Goal: Information Seeking & Learning: Learn about a topic

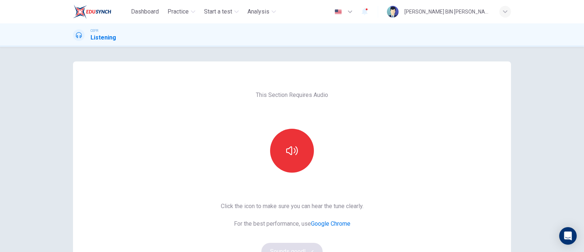
click at [21, 150] on div "This Section Requires Audio Click the icon to make sure you can hear the tune c…" at bounding box center [292, 149] width 584 height 205
click at [301, 155] on button "button" at bounding box center [292, 151] width 44 height 44
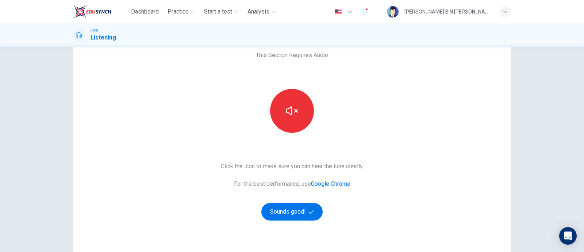
scroll to position [40, 0]
click at [294, 210] on button "Sounds good!" at bounding box center [292, 212] width 61 height 18
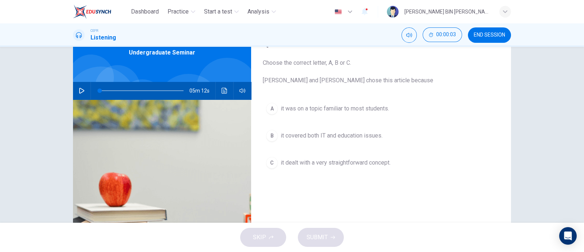
scroll to position [0, 0]
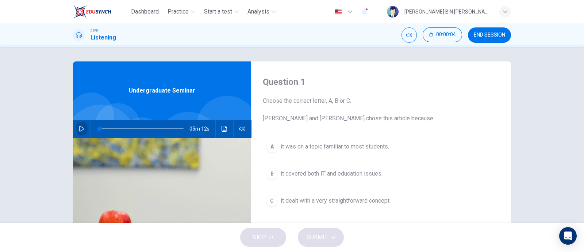
click at [77, 135] on button "button" at bounding box center [82, 129] width 12 height 18
type input "2"
click at [76, 120] on button "button" at bounding box center [82, 129] width 12 height 18
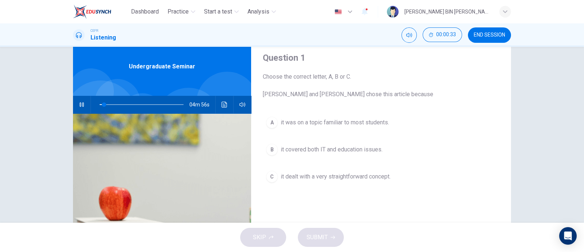
scroll to position [0, 0]
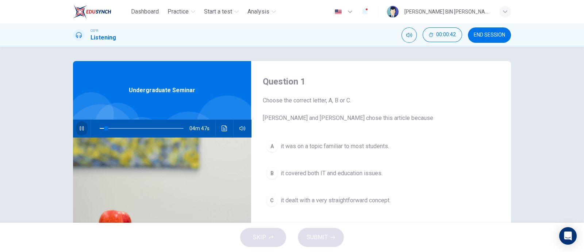
click at [80, 132] on button "button" at bounding box center [82, 128] width 12 height 18
click at [104, 129] on span at bounding box center [106, 128] width 4 height 4
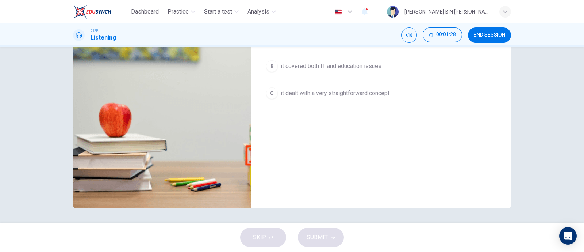
scroll to position [0, 0]
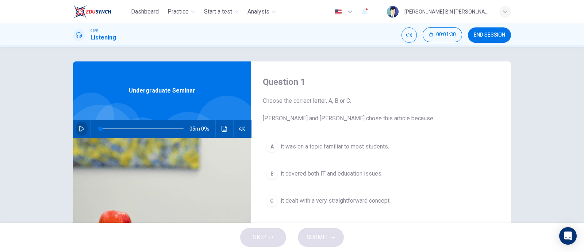
click at [76, 128] on button "button" at bounding box center [82, 129] width 12 height 18
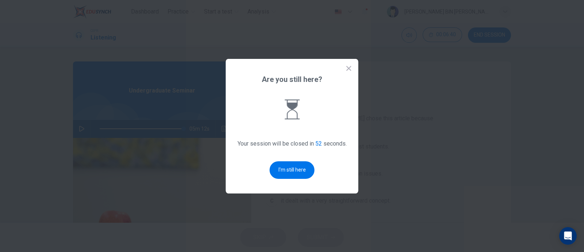
type input "0"
click at [74, 128] on div at bounding box center [292, 126] width 584 height 252
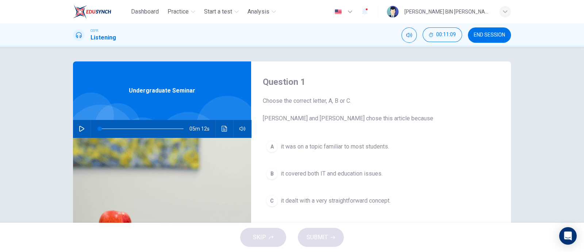
scroll to position [15, 0]
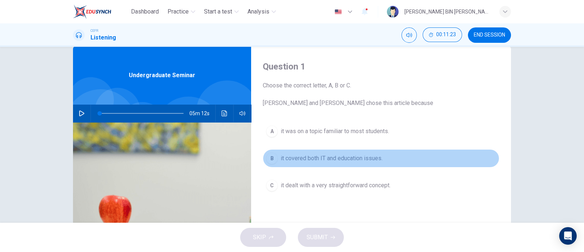
click at [363, 160] on span "it covered both IT and education issues." at bounding box center [332, 158] width 102 height 9
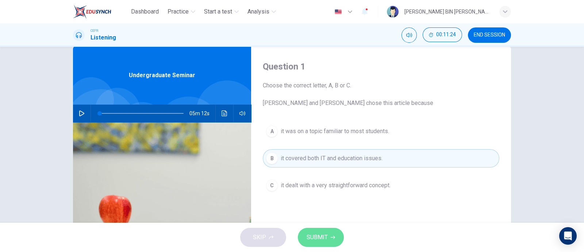
click at [322, 245] on button "SUBMIT" at bounding box center [321, 237] width 46 height 19
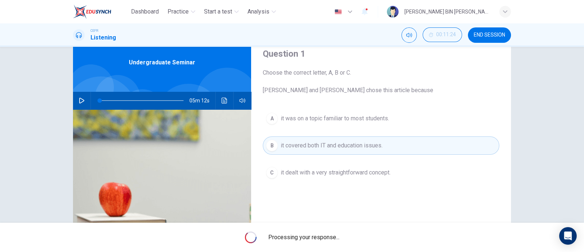
scroll to position [30, 0]
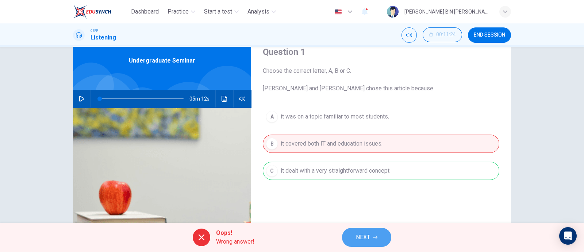
click at [385, 239] on button "NEXT" at bounding box center [366, 237] width 49 height 19
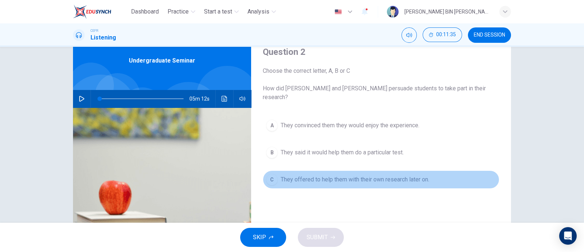
click at [375, 175] on span "They offered to help them with their own research later on." at bounding box center [355, 179] width 149 height 9
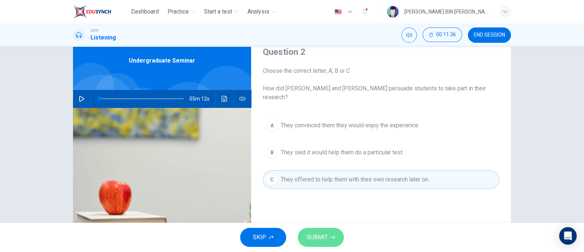
click at [323, 233] on span "SUBMIT" at bounding box center [317, 237] width 21 height 10
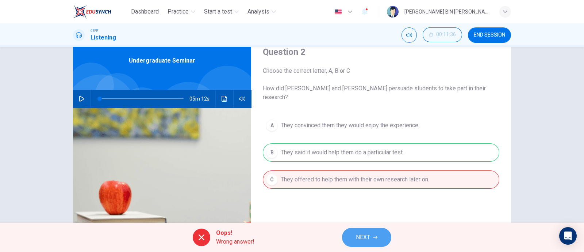
click at [374, 235] on icon "button" at bounding box center [375, 237] width 4 height 4
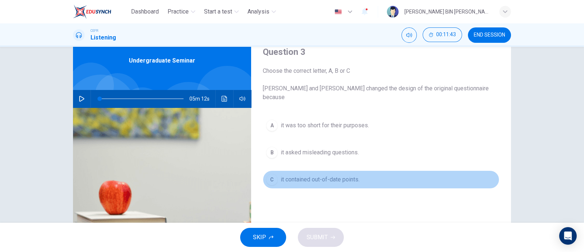
click at [343, 175] on span "it contained out-of-date points." at bounding box center [320, 179] width 79 height 9
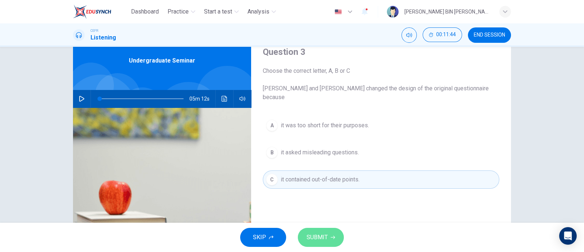
click at [329, 242] on button "SUBMIT" at bounding box center [321, 237] width 46 height 19
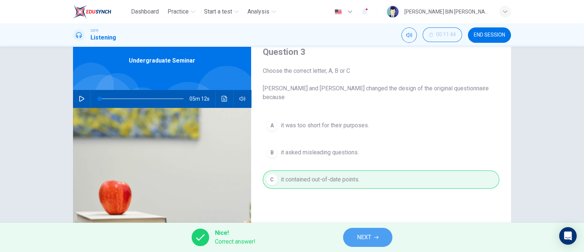
click at [377, 231] on button "NEXT" at bounding box center [367, 237] width 49 height 19
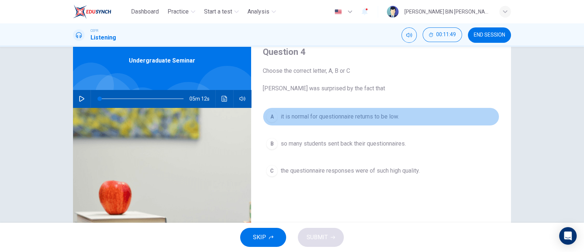
click at [387, 122] on button "A it is normal for questionnaire returns to be low." at bounding box center [381, 116] width 237 height 18
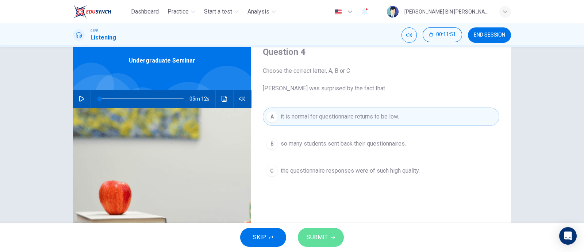
click at [334, 238] on icon "button" at bounding box center [333, 237] width 4 height 3
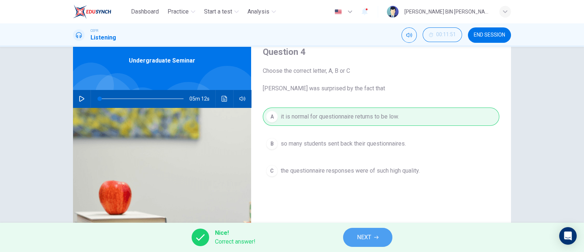
click at [354, 243] on button "NEXT" at bounding box center [367, 237] width 49 height 19
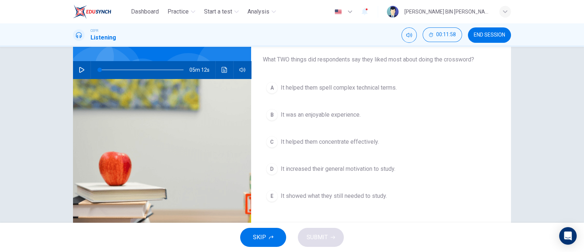
scroll to position [60, 0]
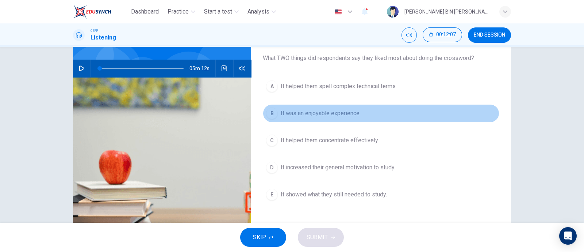
click at [347, 114] on span "It was an enjoyable experience." at bounding box center [321, 113] width 80 height 9
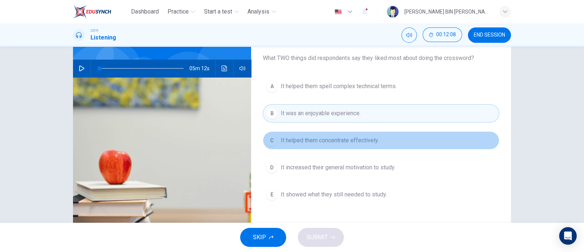
click at [354, 139] on span "It helped them concentrate effectively." at bounding box center [330, 140] width 98 height 9
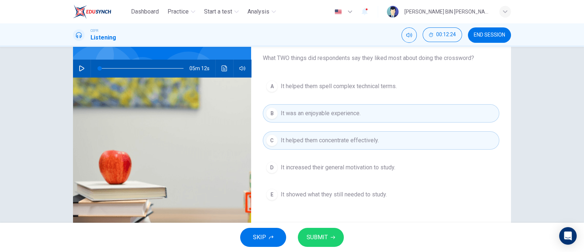
click at [387, 187] on button "E It showed what they still needed to study." at bounding box center [381, 194] width 237 height 18
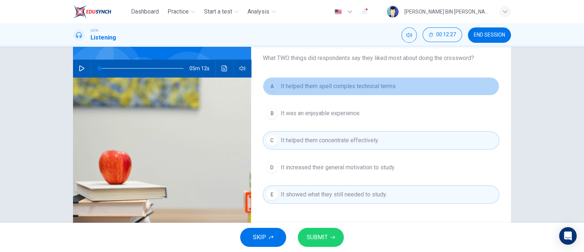
click at [395, 87] on span "It helped them spell complex technical terms." at bounding box center [339, 86] width 116 height 9
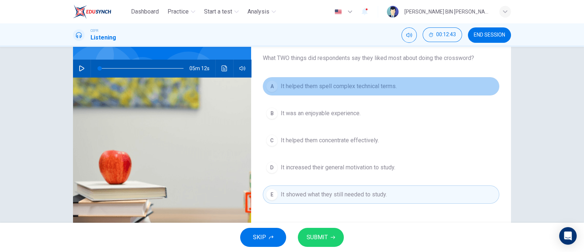
click at [395, 87] on span "It helped them spell complex technical terms." at bounding box center [339, 86] width 116 height 9
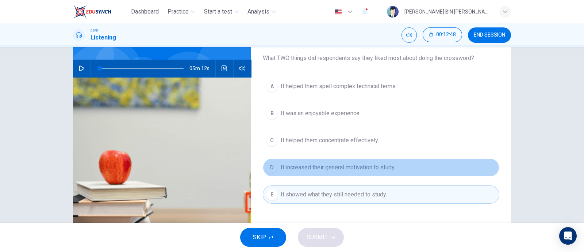
click at [359, 164] on span "It increased their general motivation to study." at bounding box center [338, 167] width 115 height 9
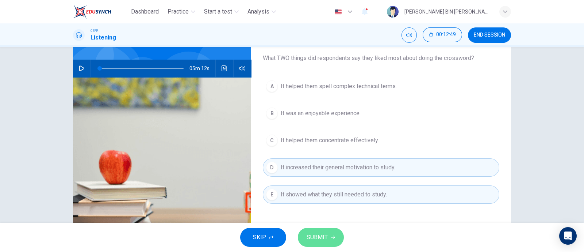
click at [326, 240] on span "SUBMIT" at bounding box center [317, 237] width 21 height 10
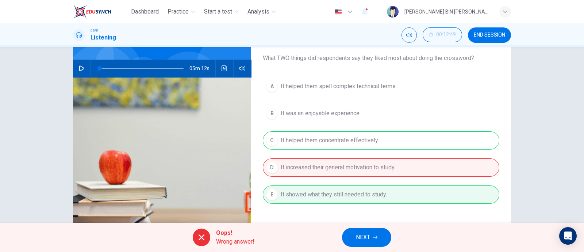
click at [362, 238] on span "NEXT" at bounding box center [363, 237] width 14 height 10
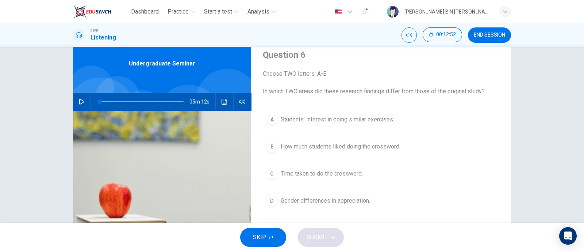
scroll to position [26, 0]
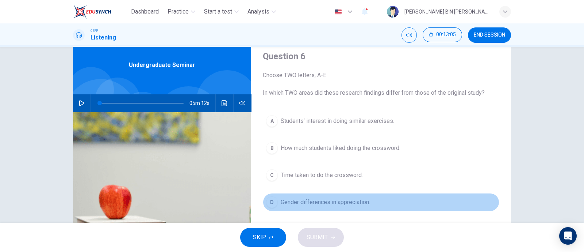
click at [363, 203] on span "Gender differences in appreciation." at bounding box center [325, 202] width 89 height 9
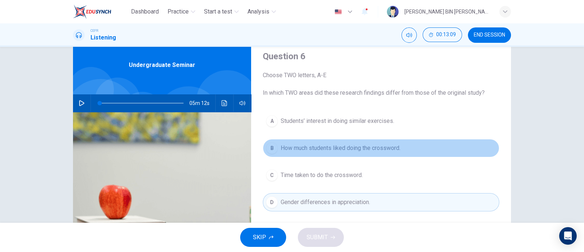
click at [387, 140] on button "B How much students liked doing the crossword." at bounding box center [381, 148] width 237 height 18
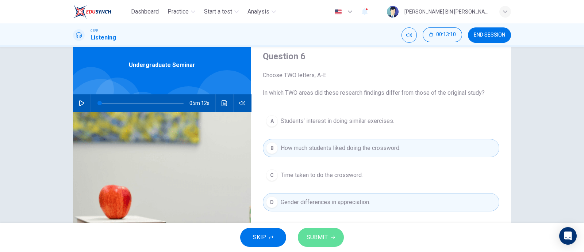
click at [339, 238] on button "SUBMIT" at bounding box center [321, 237] width 46 height 19
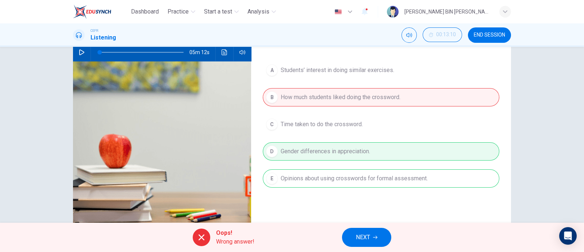
scroll to position [77, 0]
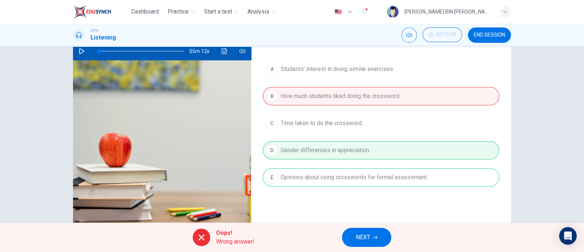
click at [362, 226] on div "Oops! Wrong answer! NEXT" at bounding box center [292, 236] width 584 height 29
click at [359, 236] on span "NEXT" at bounding box center [363, 237] width 14 height 10
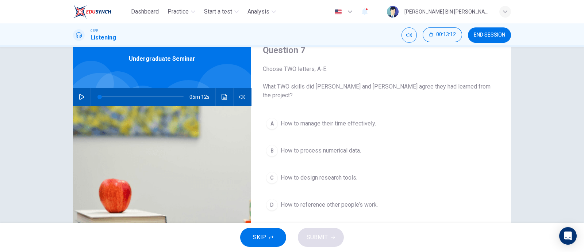
scroll to position [33, 0]
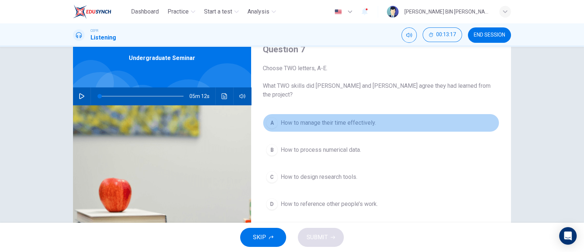
click at [351, 118] on span "How to manage their time effectively." at bounding box center [328, 122] width 95 height 9
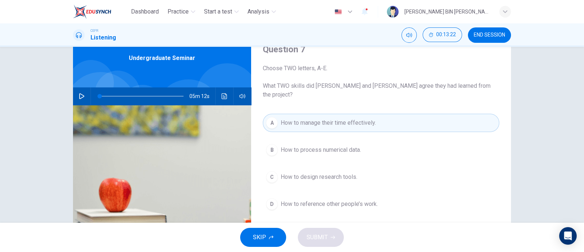
scroll to position [39, 0]
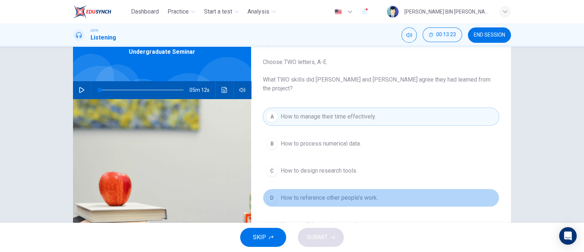
click at [327, 193] on span "How to reference other people’s work." at bounding box center [329, 197] width 97 height 9
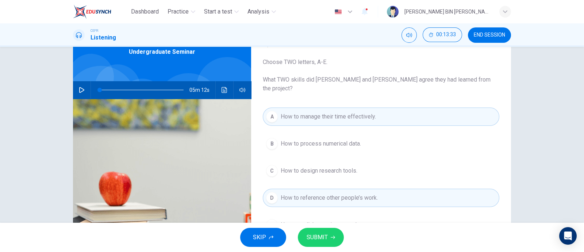
scroll to position [55, 0]
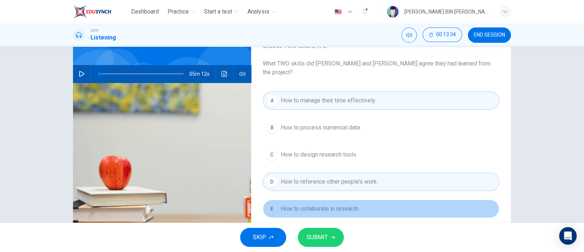
click at [345, 204] on span "How to collaborate in research" at bounding box center [320, 208] width 78 height 9
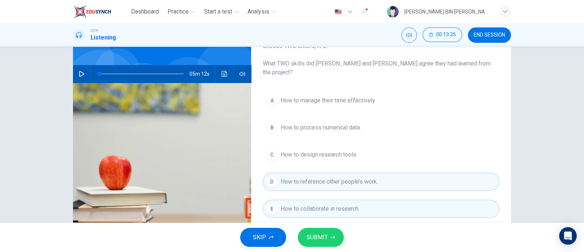
click at [332, 225] on div "SKIP SUBMIT" at bounding box center [292, 236] width 584 height 29
click at [331, 236] on icon "button" at bounding box center [333, 237] width 4 height 4
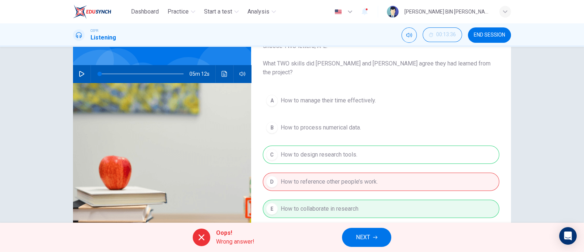
click at [360, 226] on div "Oops! Wrong answer! NEXT" at bounding box center [292, 236] width 584 height 29
click at [376, 234] on button "NEXT" at bounding box center [366, 237] width 49 height 19
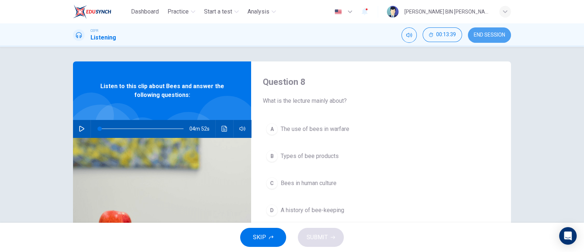
click at [491, 32] on span "END SESSION" at bounding box center [489, 35] width 31 height 6
